Goal: Check status: Check status

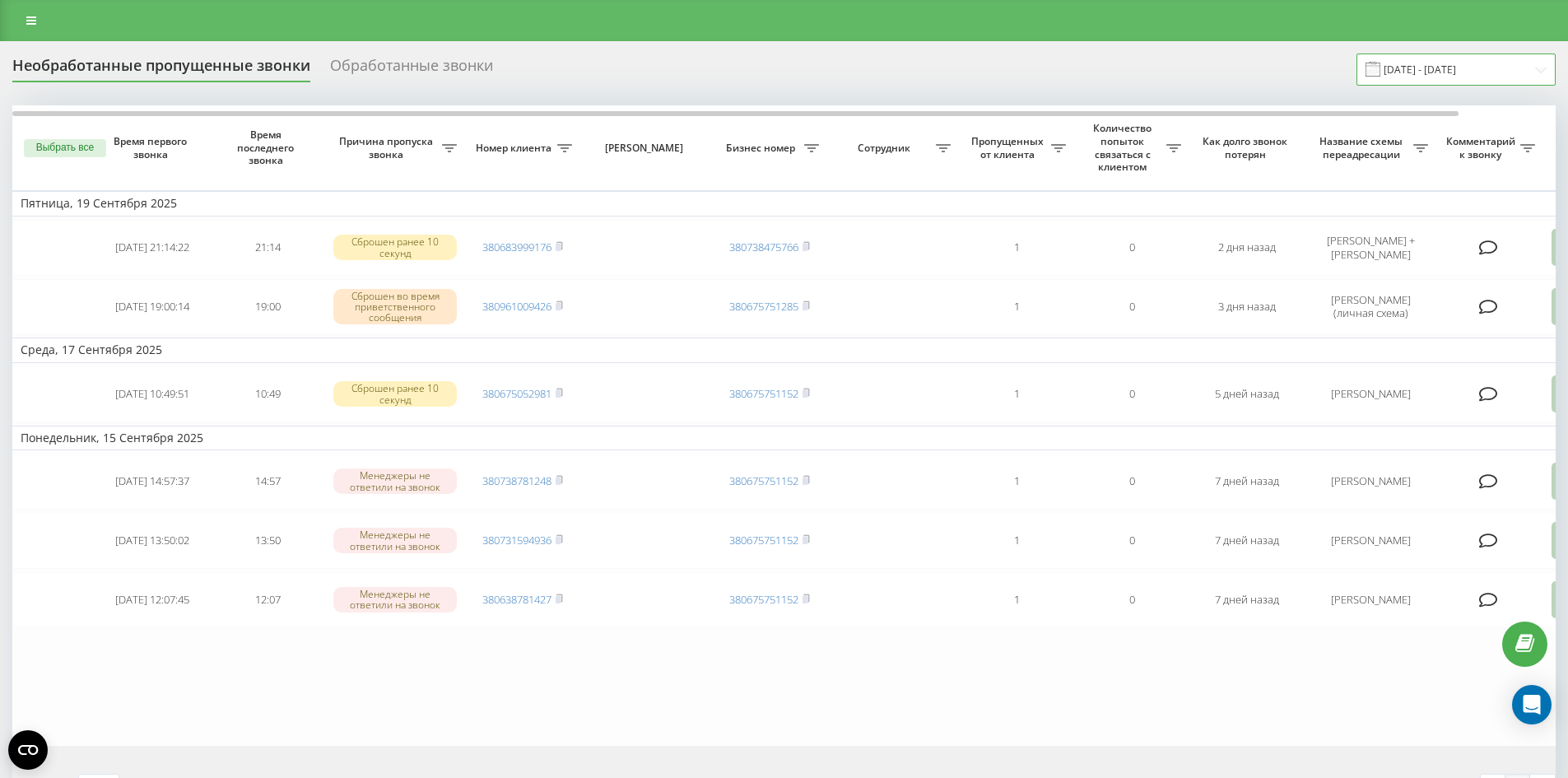
click at [1472, 76] on input "[DATE] - [DATE]" at bounding box center [1456, 69] width 199 height 32
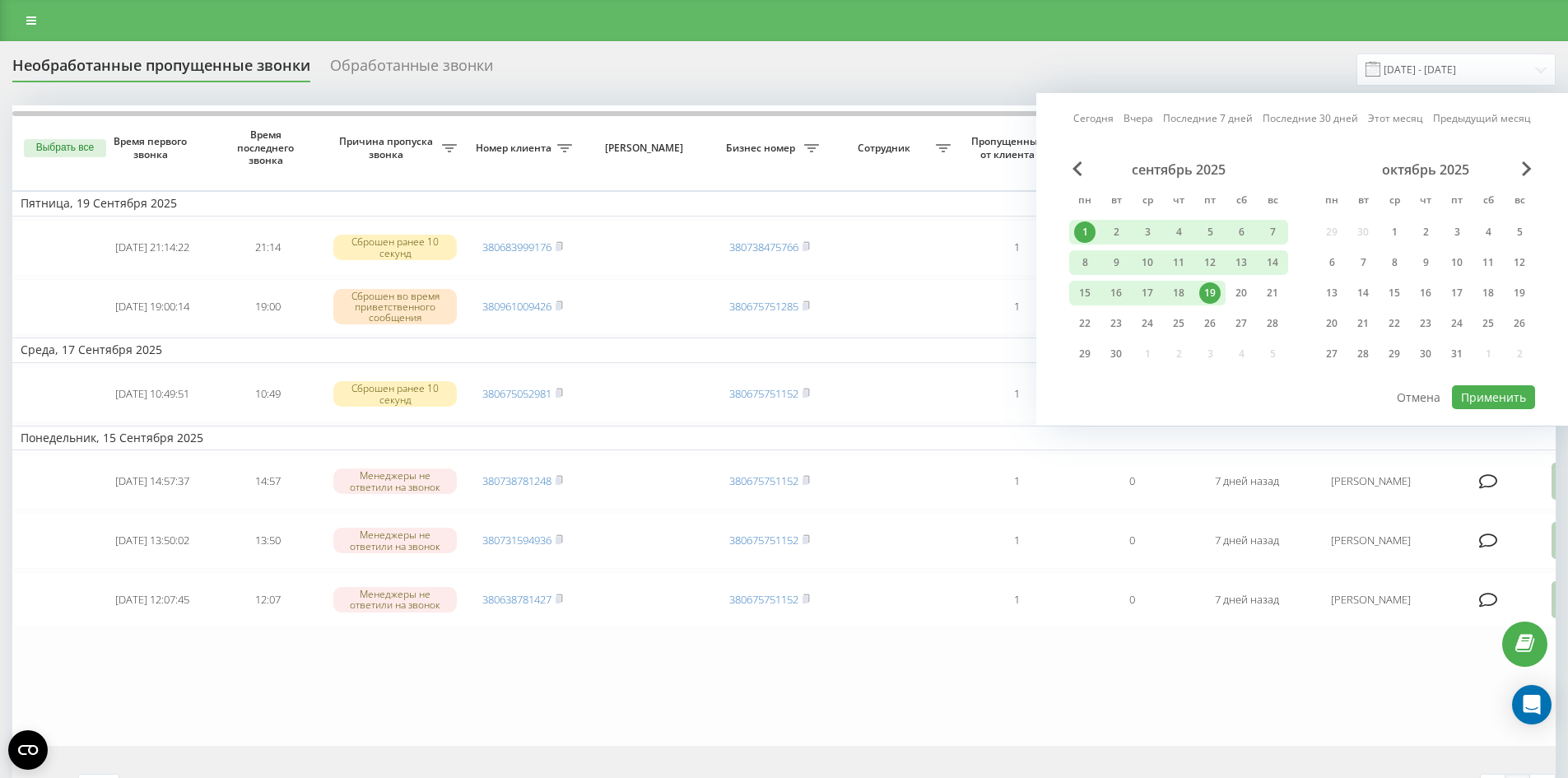
click at [1088, 240] on div "1" at bounding box center [1085, 232] width 22 height 22
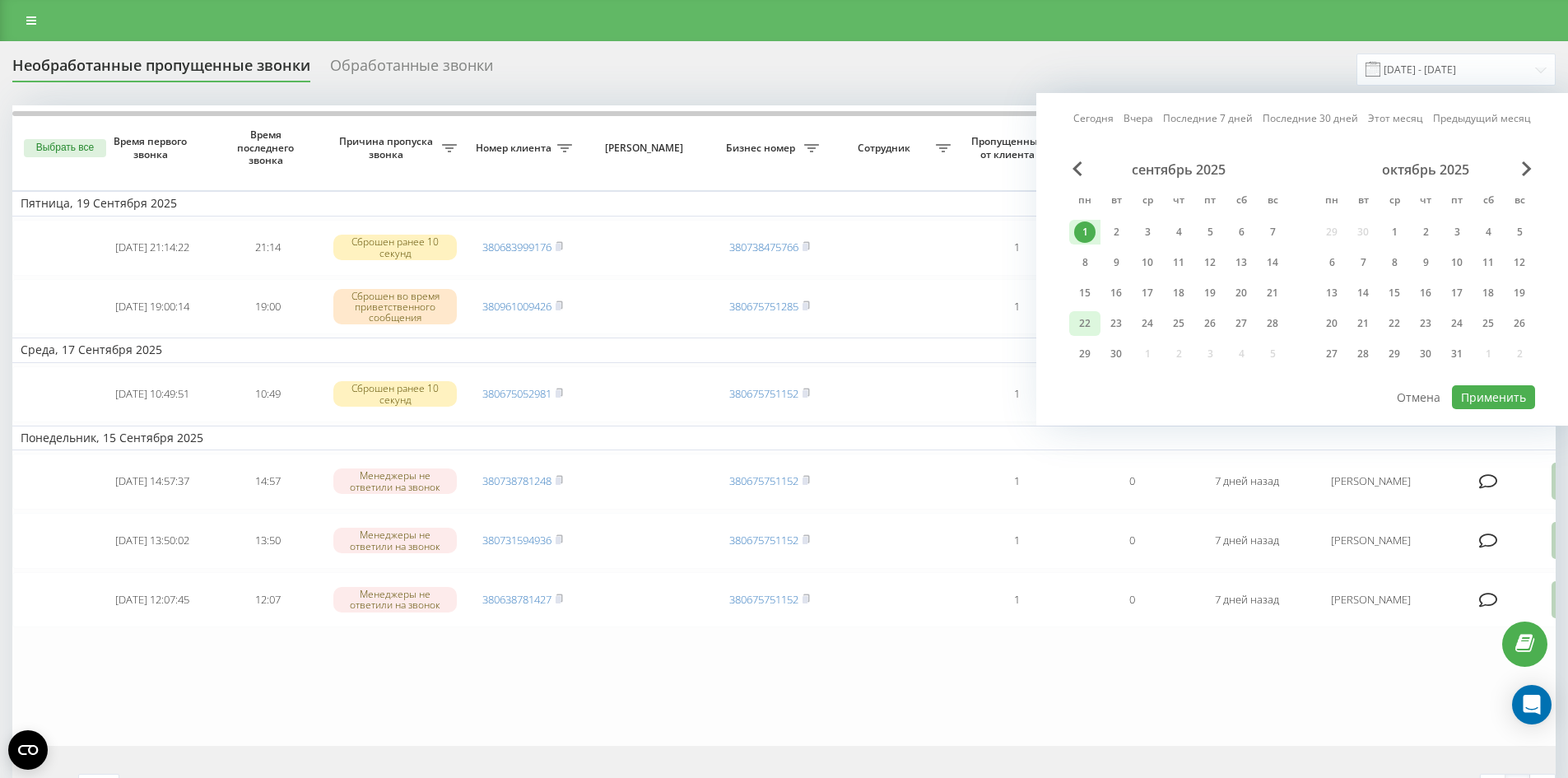
click at [1084, 322] on div "22" at bounding box center [1085, 323] width 22 height 22
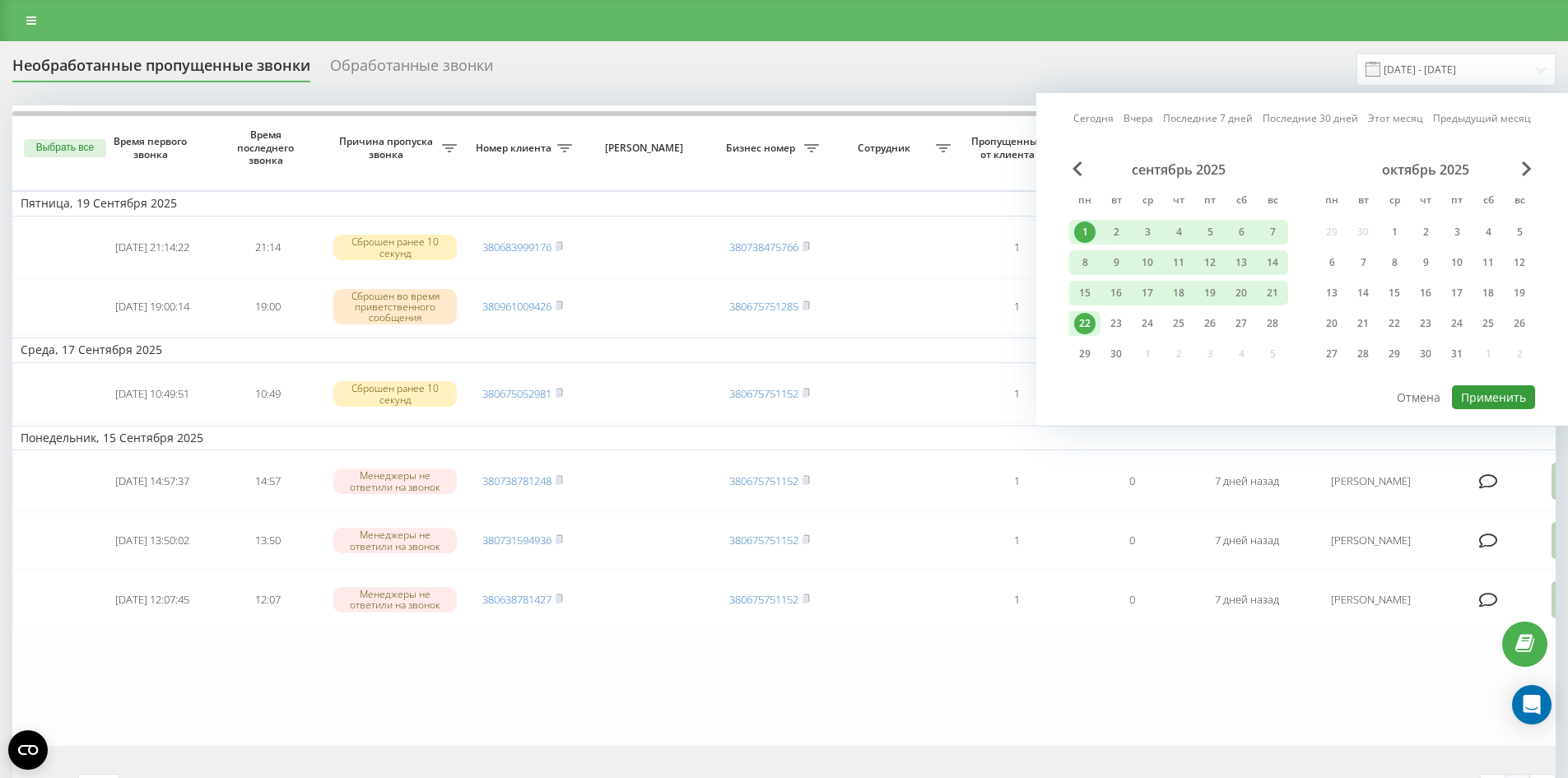
click at [1481, 404] on button "Применить" at bounding box center [1493, 397] width 84 height 24
type input "[DATE] - [DATE]"
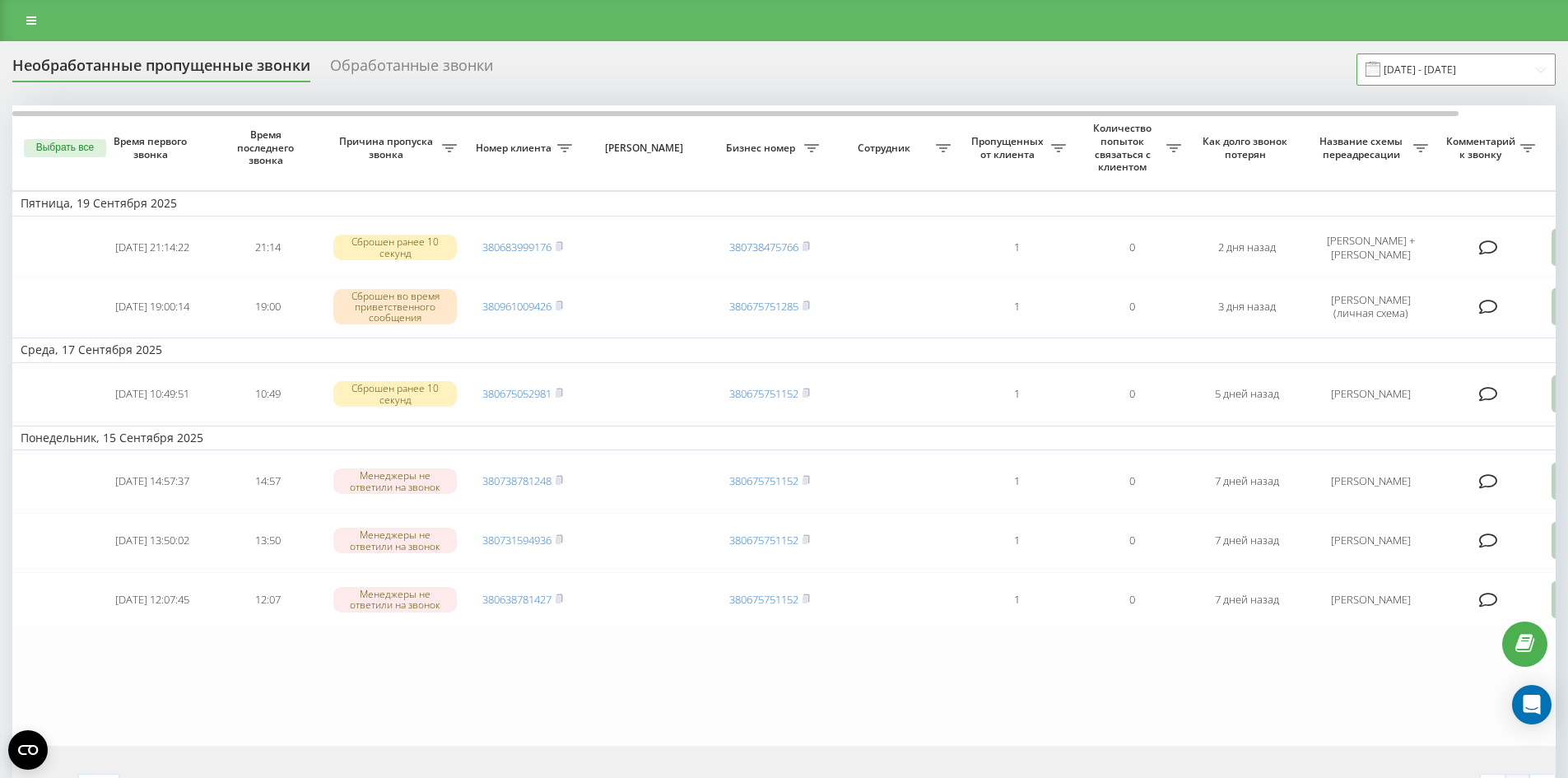
click at [1499, 69] on input "[DATE] - [DATE]" at bounding box center [1456, 69] width 199 height 32
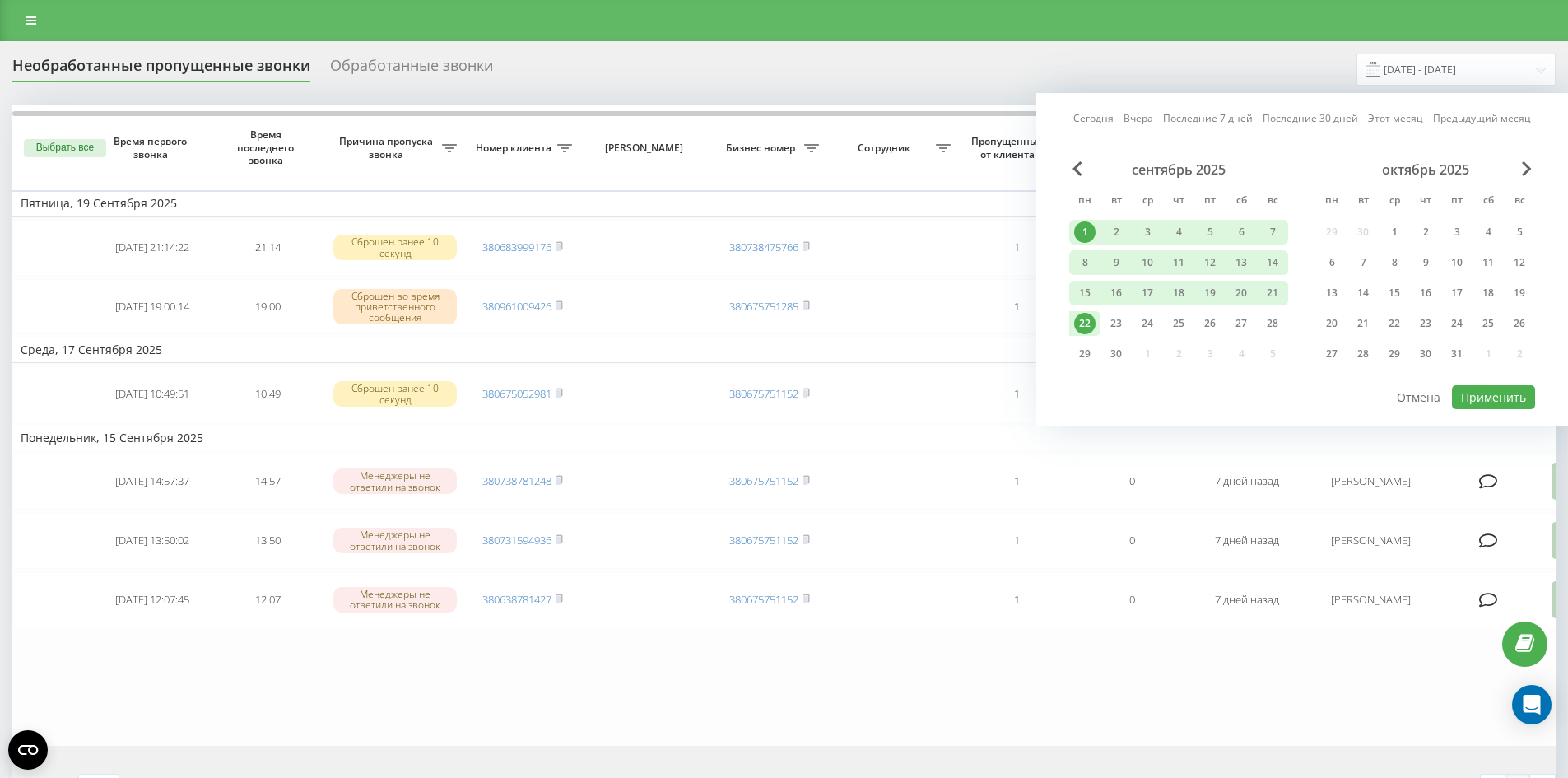
click at [1085, 224] on div "1" at bounding box center [1085, 232] width 22 height 22
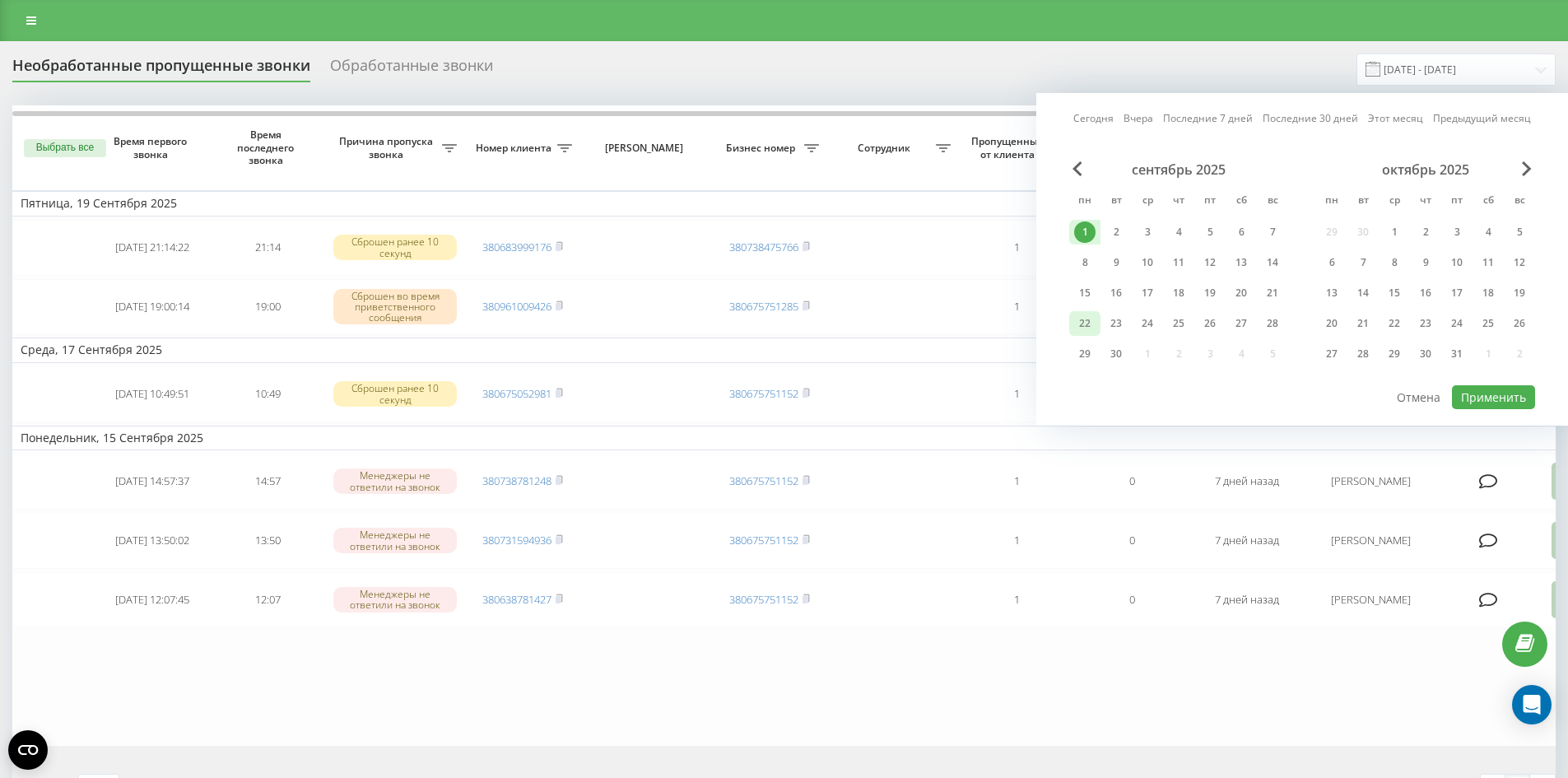
click at [1087, 325] on div "22" at bounding box center [1085, 323] width 22 height 22
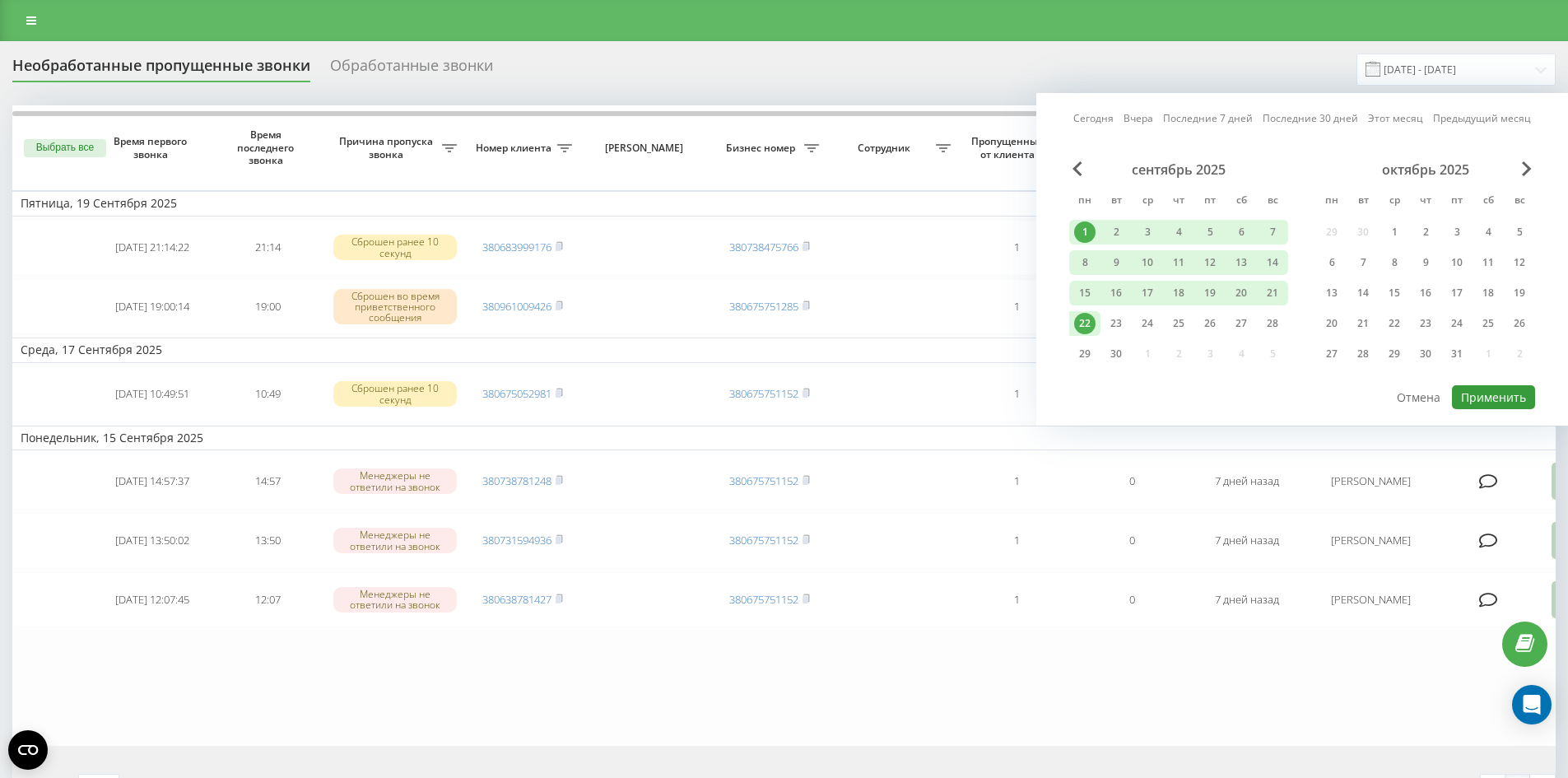
click at [1493, 395] on button "Применить" at bounding box center [1493, 397] width 84 height 24
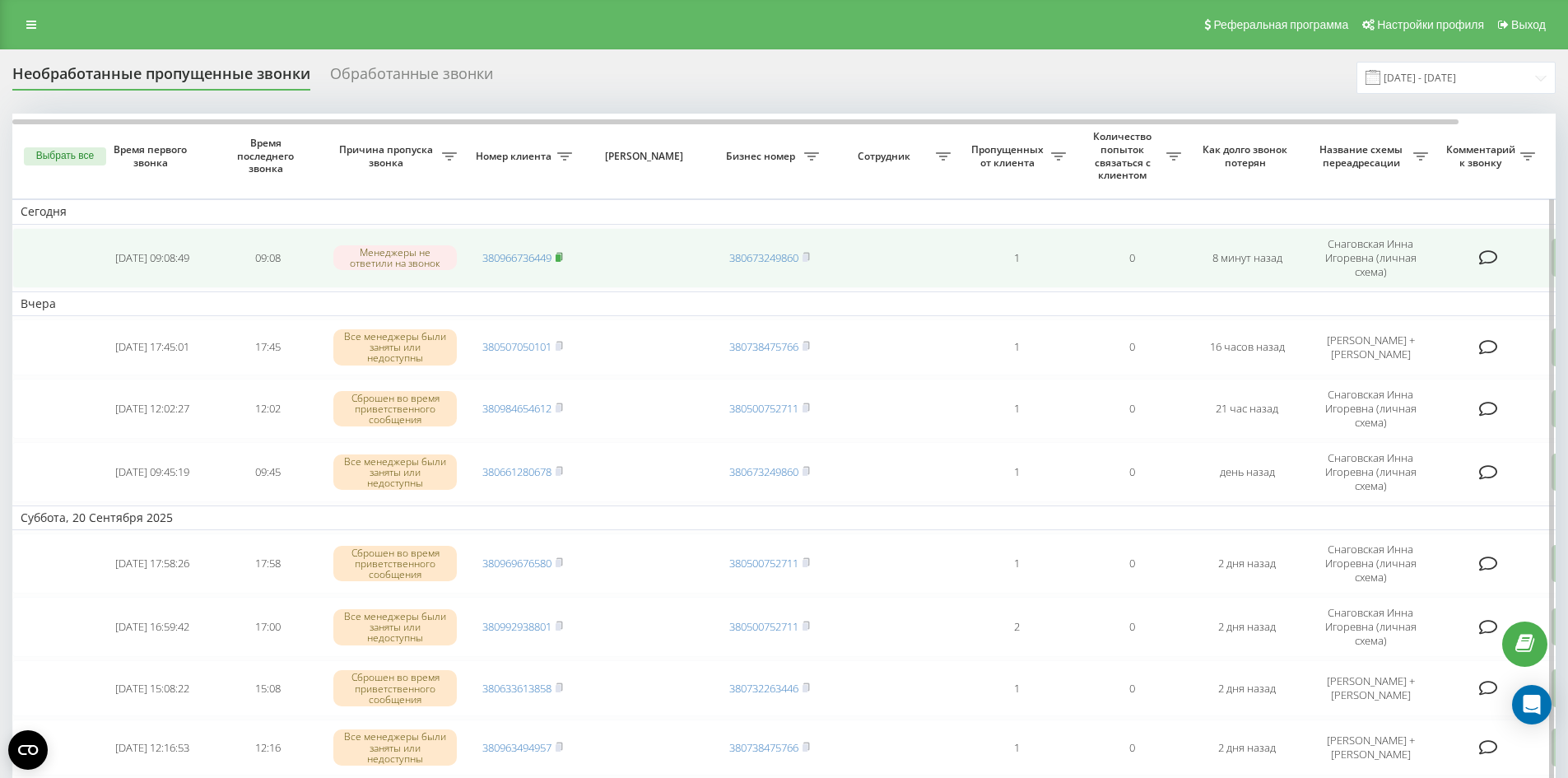
click at [561, 258] on rect at bounding box center [557, 258] width 5 height 8
